Goal: Task Accomplishment & Management: Use online tool/utility

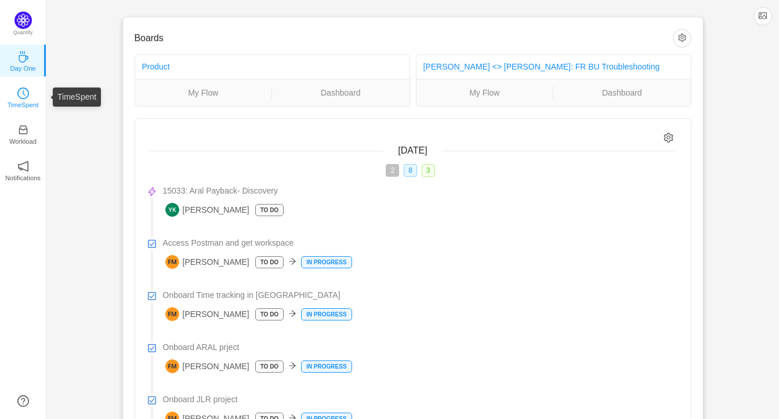
click at [29, 106] on p "TimeSpent" at bounding box center [23, 105] width 31 height 10
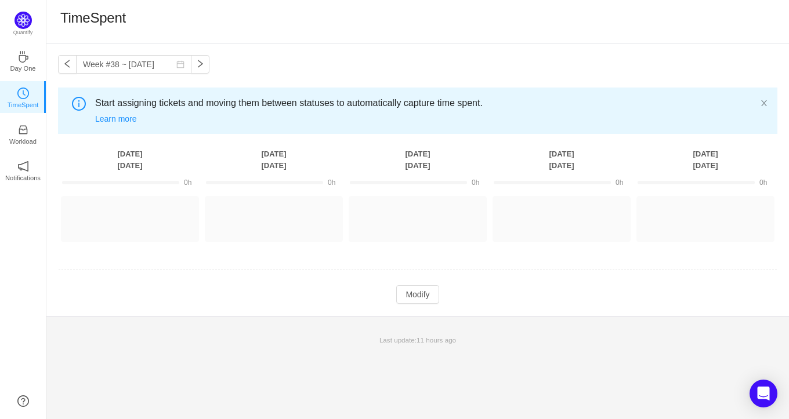
click at [771, 98] on div "Start assigning tickets and moving them between statuses to automatically captu…" at bounding box center [417, 111] width 719 height 46
click at [765, 99] on icon "icon: close" at bounding box center [764, 103] width 8 height 8
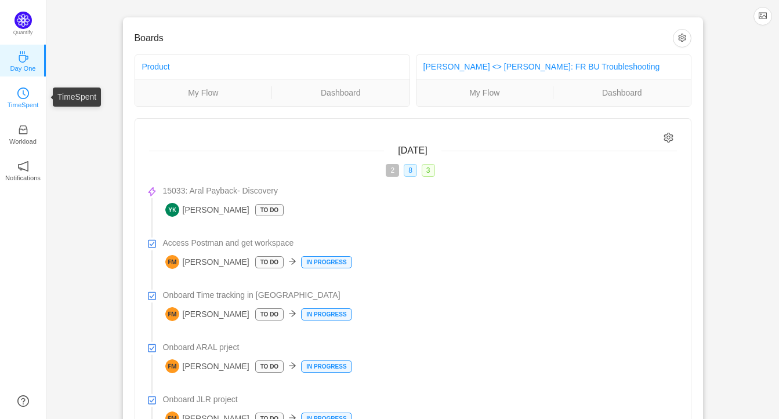
click at [27, 97] on icon "icon: clock-circle" at bounding box center [23, 94] width 12 height 12
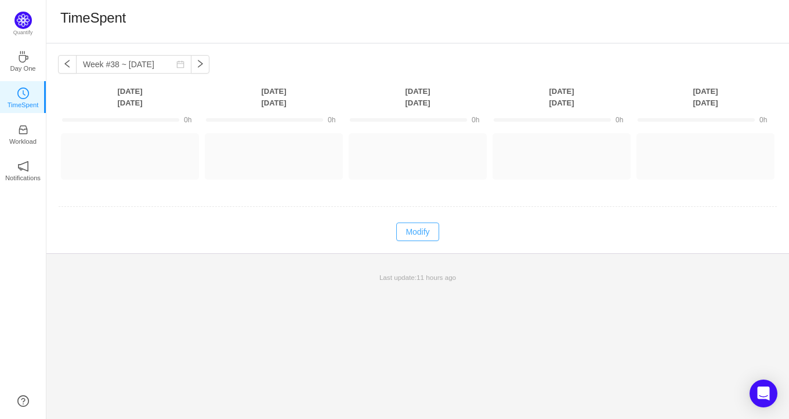
click at [413, 230] on button "Modify" at bounding box center [417, 232] width 42 height 19
click at [115, 152] on button "Log Time" at bounding box center [121, 151] width 64 height 19
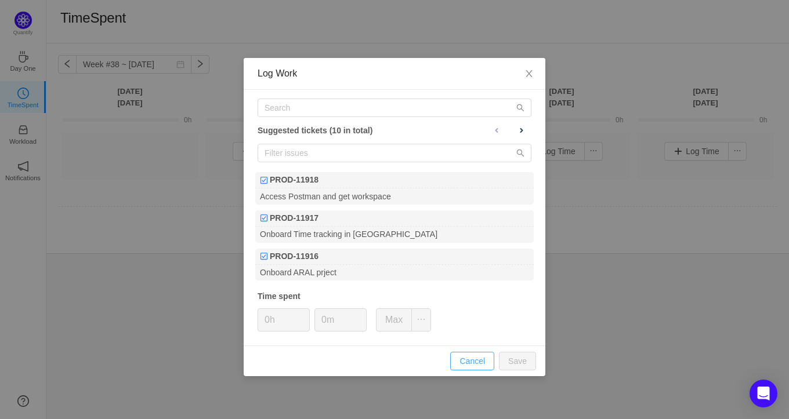
click at [477, 361] on button "Cancel" at bounding box center [472, 361] width 44 height 19
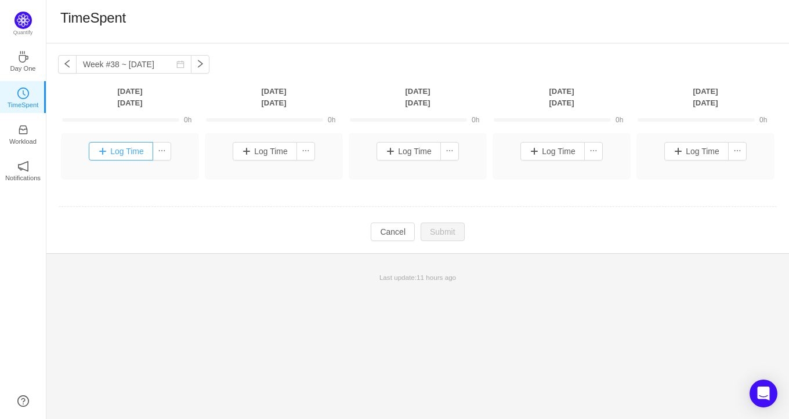
click at [118, 153] on button "Log Time" at bounding box center [121, 151] width 64 height 19
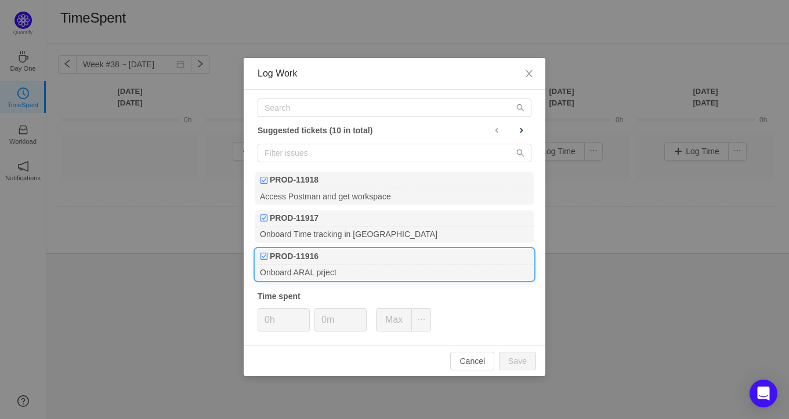
click at [352, 269] on div "Onboard ARAL prject" at bounding box center [394, 273] width 278 height 16
type input "1h"
click at [333, 317] on input "0m" at bounding box center [340, 320] width 51 height 22
click at [322, 317] on input "0m" at bounding box center [340, 320] width 51 height 22
type input "15m"
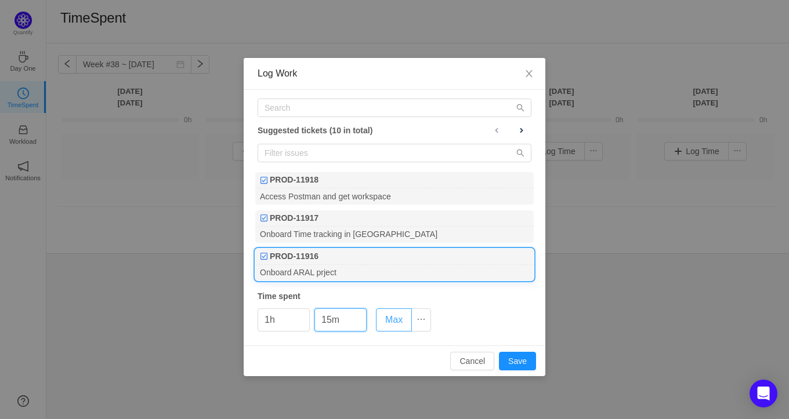
click at [387, 310] on button "Max" at bounding box center [394, 320] width 36 height 23
type input "8h"
type input "0m"
type input "1h"
click at [343, 357] on div "Cancel Save" at bounding box center [395, 361] width 302 height 31
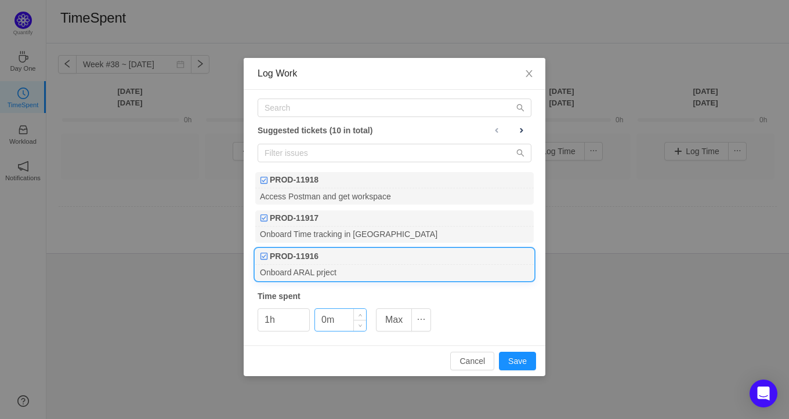
click at [326, 319] on input "0m" at bounding box center [340, 320] width 51 height 22
type input "15m"
click at [525, 360] on button "Save" at bounding box center [517, 361] width 37 height 19
type input "0h"
type input "0m"
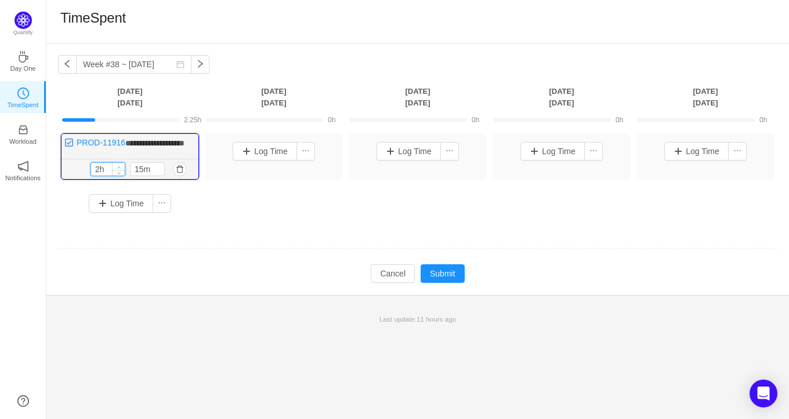
click at [113, 170] on span "Increase Value" at bounding box center [119, 167] width 12 height 8
type input "1h"
click at [120, 174] on icon "icon: down" at bounding box center [119, 172] width 4 height 4
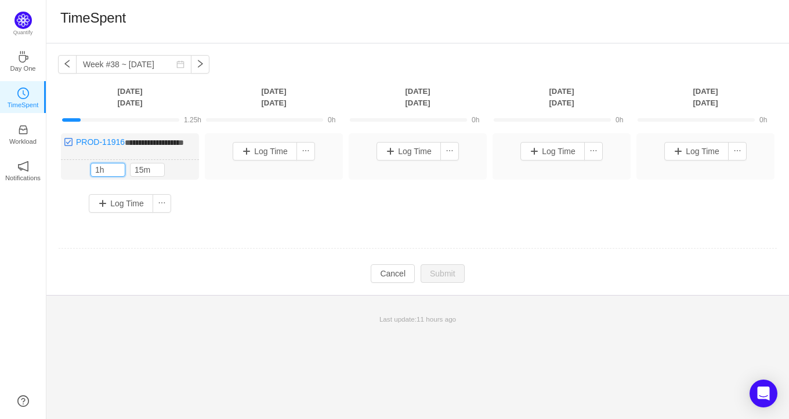
click at [204, 222] on div "**********" at bounding box center [417, 177] width 719 height 88
